Goal: Transaction & Acquisition: Purchase product/service

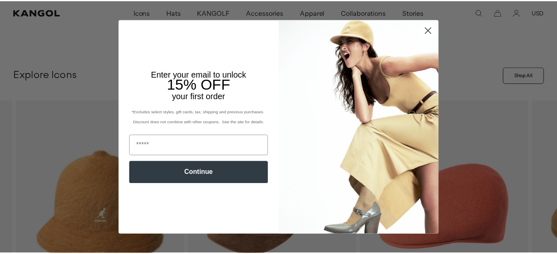
scroll to position [0, 171]
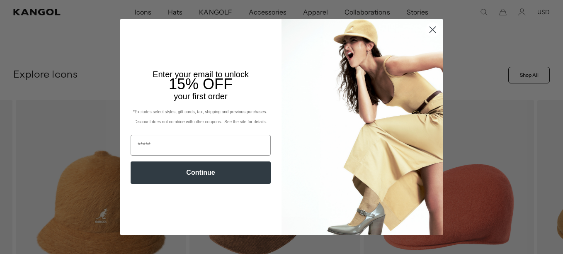
click at [431, 27] on circle "Close dialog" at bounding box center [433, 30] width 14 height 14
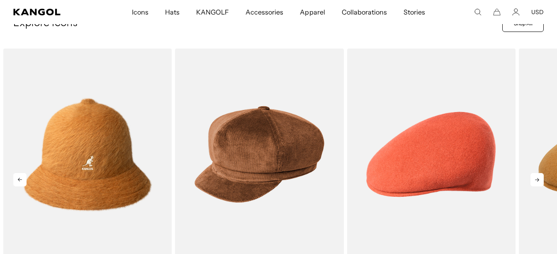
scroll to position [0, 0]
click at [539, 176] on icon at bounding box center [536, 179] width 13 height 13
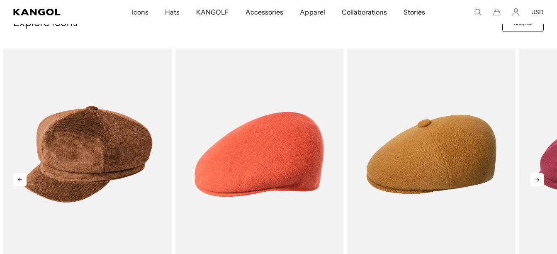
click at [538, 176] on icon at bounding box center [536, 179] width 13 height 13
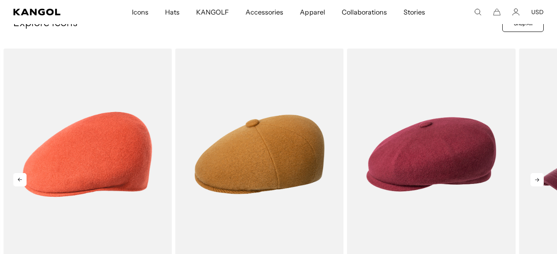
scroll to position [0, 171]
click at [538, 176] on icon at bounding box center [536, 179] width 13 height 13
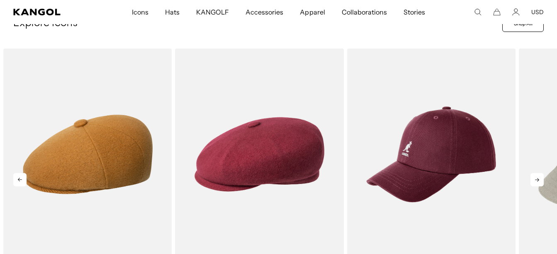
click at [538, 176] on icon at bounding box center [536, 179] width 13 height 13
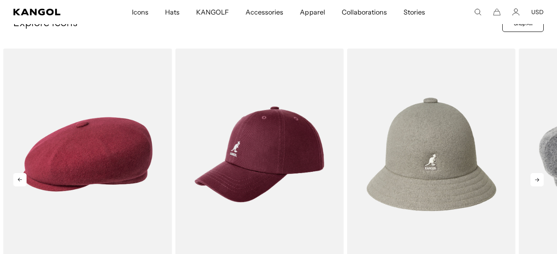
click at [538, 176] on icon at bounding box center [536, 179] width 13 height 13
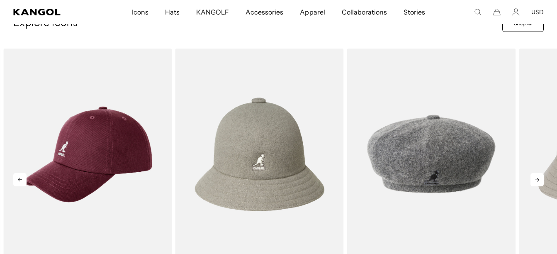
scroll to position [0, 171]
click at [538, 176] on icon at bounding box center [536, 179] width 13 height 13
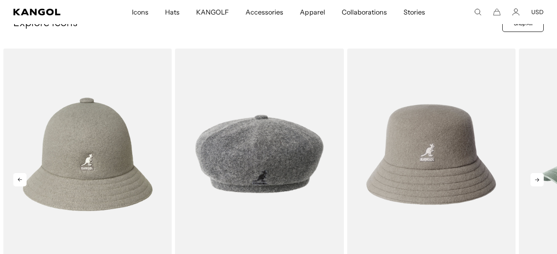
click at [538, 176] on icon at bounding box center [536, 179] width 13 height 13
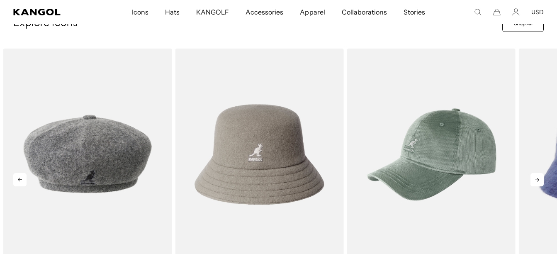
click at [538, 176] on icon at bounding box center [536, 179] width 13 height 13
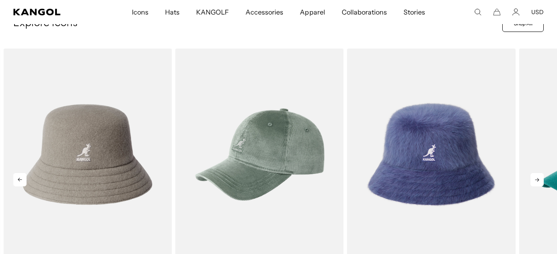
scroll to position [0, 0]
click at [538, 178] on icon at bounding box center [536, 179] width 13 height 13
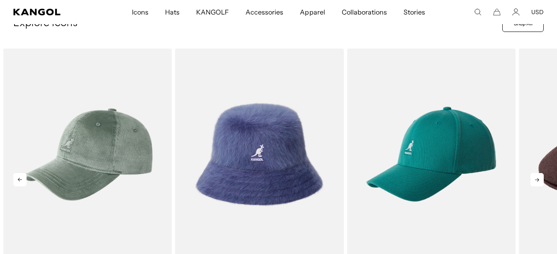
scroll to position [0, 171]
click at [535, 173] on icon at bounding box center [536, 179] width 13 height 13
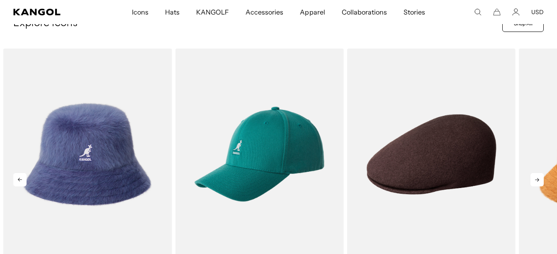
click at [536, 173] on icon at bounding box center [536, 179] width 13 height 13
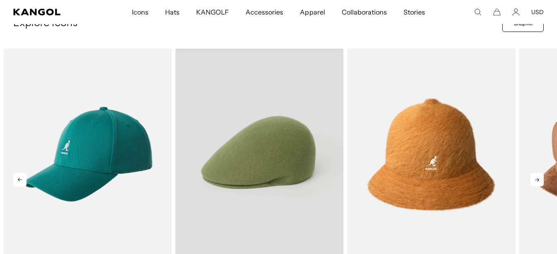
scroll to position [0, 0]
click at [258, 172] on video "Seamless Wool 507" at bounding box center [259, 154] width 168 height 211
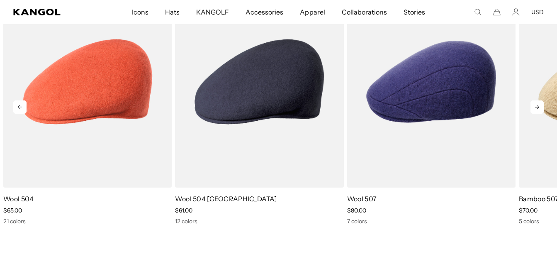
click at [534, 104] on icon at bounding box center [536, 106] width 13 height 13
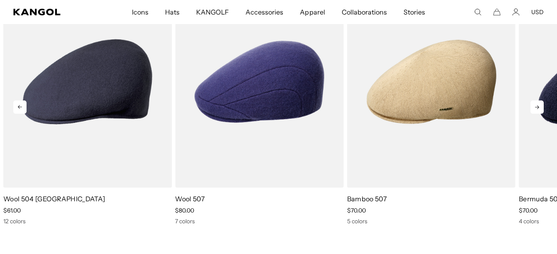
click at [536, 105] on icon at bounding box center [536, 106] width 13 height 13
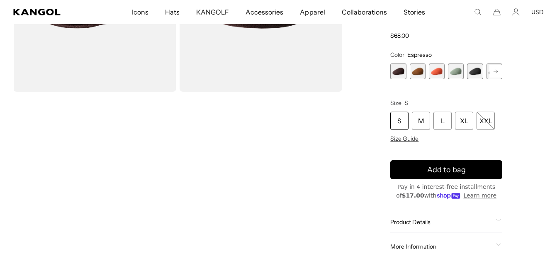
click at [417, 69] on span "2 of 9" at bounding box center [418, 71] width 16 height 16
click at [397, 72] on span "1 of 9" at bounding box center [398, 71] width 16 height 16
click at [474, 69] on span "5 of 9" at bounding box center [475, 71] width 16 height 16
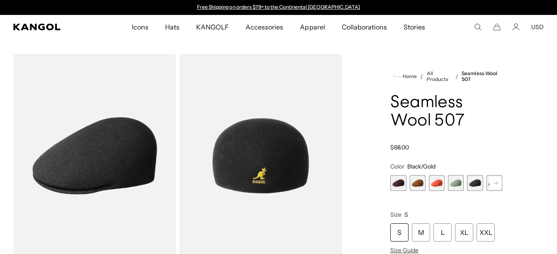
click at [416, 180] on span "2 of 9" at bounding box center [418, 183] width 16 height 16
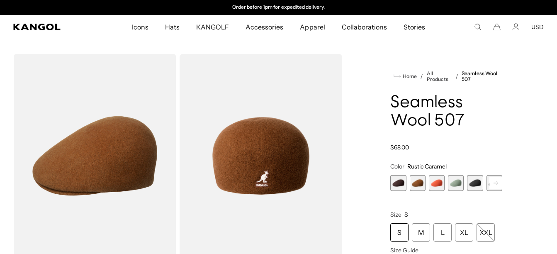
click at [434, 181] on span "3 of 9" at bounding box center [437, 183] width 16 height 16
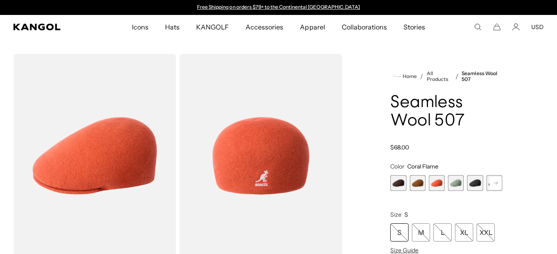
click at [460, 182] on span "4 of 9" at bounding box center [456, 183] width 16 height 16
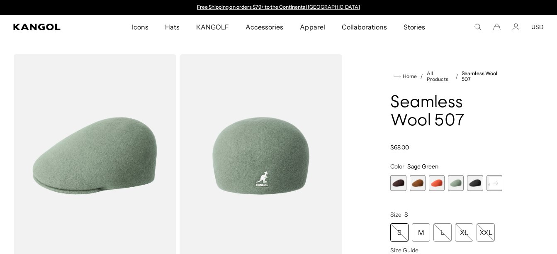
click at [472, 181] on span "5 of 9" at bounding box center [475, 183] width 16 height 16
